Goal: Navigation & Orientation: Find specific page/section

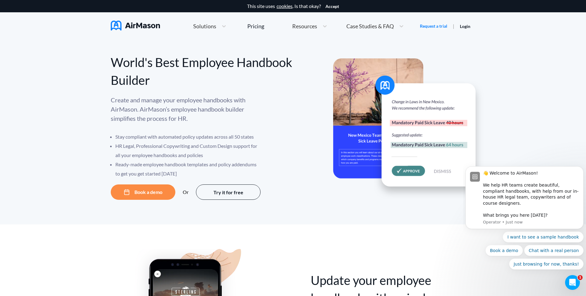
click at [375, 25] on span "Case Studies & FAQ" at bounding box center [370, 26] width 47 height 6
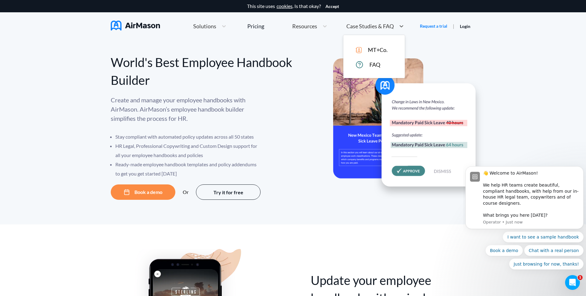
click at [376, 49] on span "MT+Co." at bounding box center [378, 50] width 20 height 6
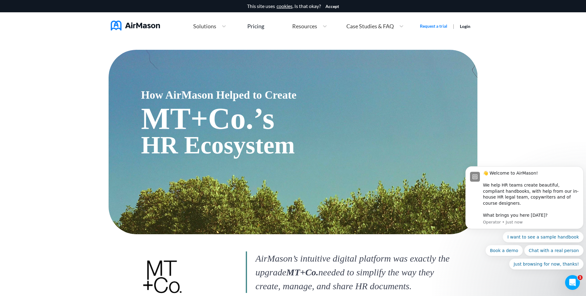
click at [312, 26] on span "Resources" at bounding box center [304, 26] width 25 height 6
click at [145, 27] on img at bounding box center [135, 26] width 49 height 10
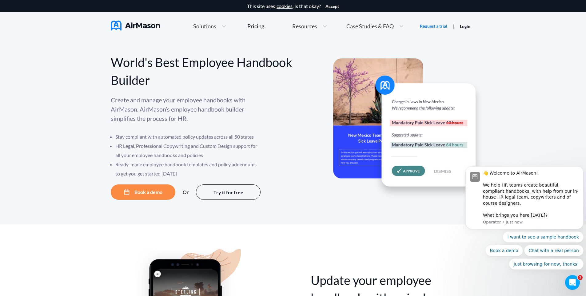
click at [332, 2] on div "This site uses cookies . Is that okay? Accept" at bounding box center [293, 6] width 586 height 12
click at [332, 3] on div "Accept" at bounding box center [333, 6] width 14 height 6
click at [333, 6] on button "Accept" at bounding box center [333, 6] width 14 height 5
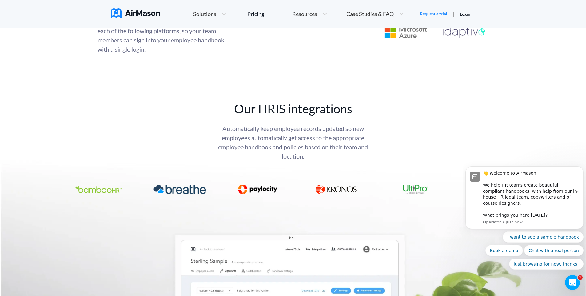
scroll to position [2401, 0]
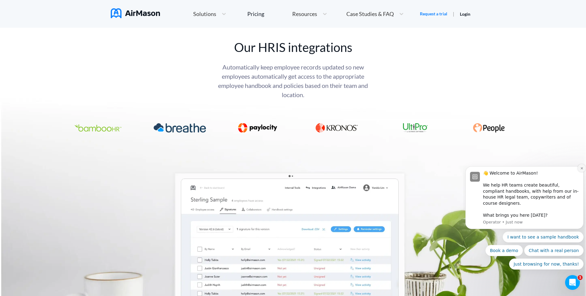
click at [581, 170] on icon "Dismiss notification" at bounding box center [582, 168] width 3 height 3
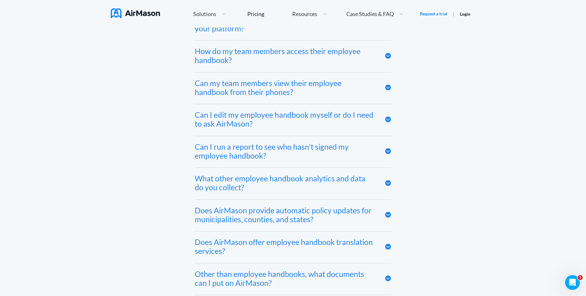
scroll to position [3087, 0]
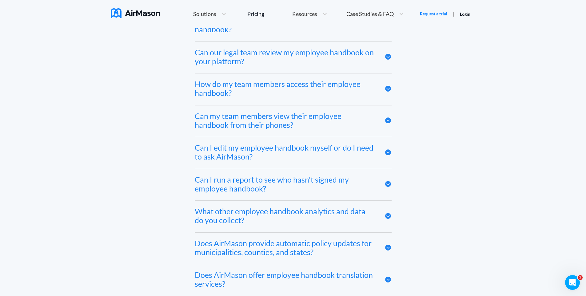
click at [392, 57] on icon at bounding box center [388, 56] width 7 height 7
